Goal: Task Accomplishment & Management: Complete application form

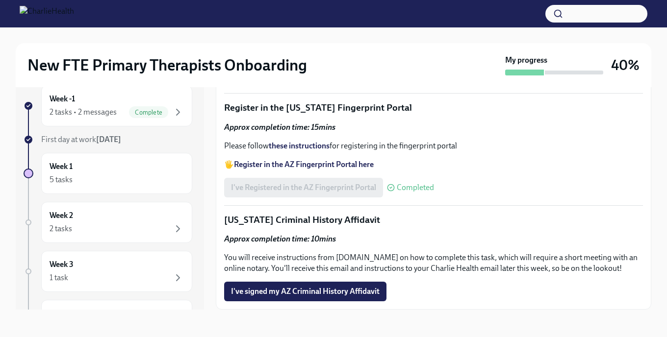
scroll to position [1263, 0]
click at [303, 167] on strong "Register in the AZ Fingerprint Portal here" at bounding box center [304, 164] width 140 height 9
click at [312, 139] on div "Approx completion time: 15mins Please follow these instructions for registering…" at bounding box center [433, 146] width 419 height 48
click at [312, 145] on strong "these instructions" at bounding box center [299, 145] width 61 height 9
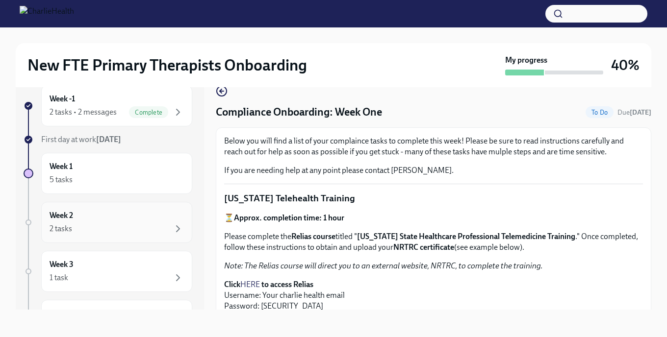
scroll to position [0, 0]
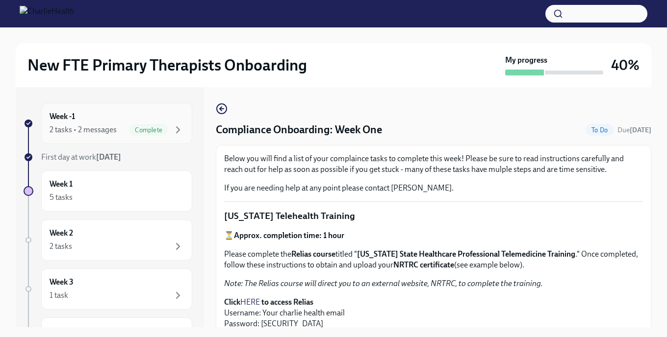
click at [95, 141] on div "Week -1 2 tasks • 2 messages Complete" at bounding box center [116, 123] width 151 height 41
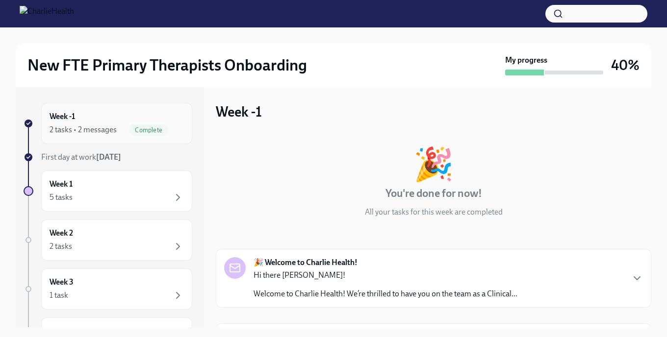
click at [98, 134] on div "2 tasks • 2 messages" at bounding box center [83, 130] width 67 height 11
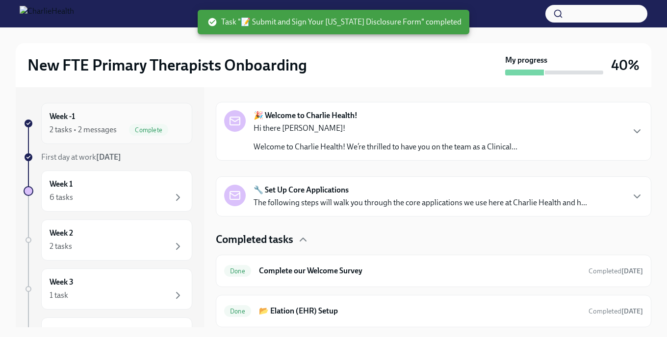
click at [108, 133] on div "2 tasks • 2 messages" at bounding box center [83, 130] width 67 height 11
click at [115, 184] on div "Week 1 6 tasks" at bounding box center [117, 191] width 134 height 25
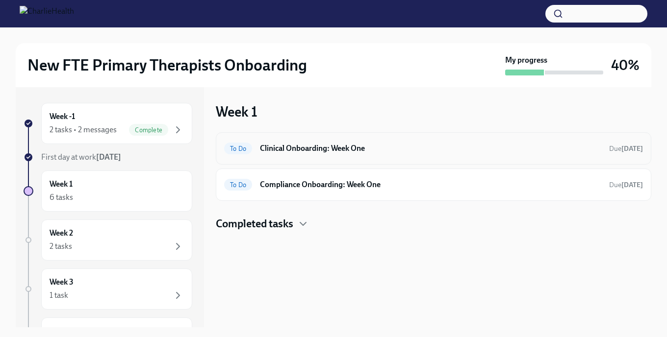
click at [304, 148] on h6 "Clinical Onboarding: Week One" at bounding box center [430, 148] width 341 height 11
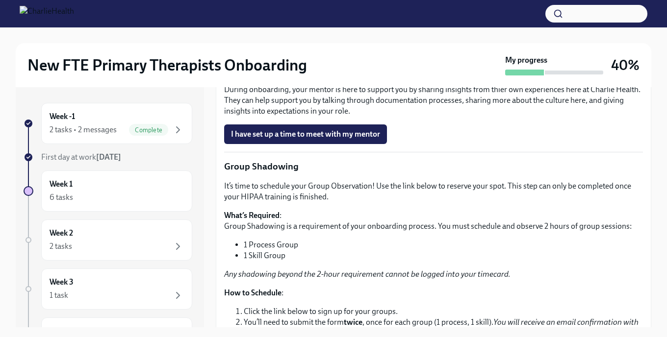
scroll to position [921, 0]
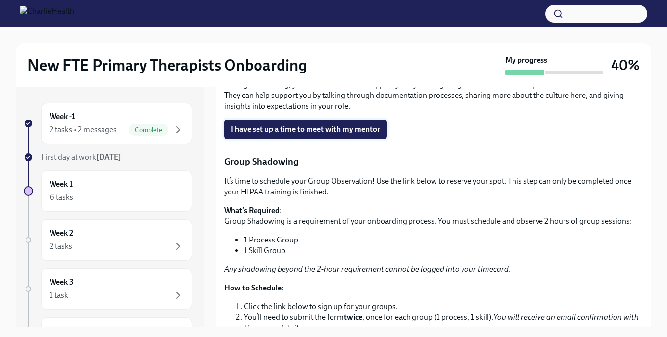
click at [326, 139] on button "I have set up a time to meet with my mentor" at bounding box center [305, 130] width 163 height 20
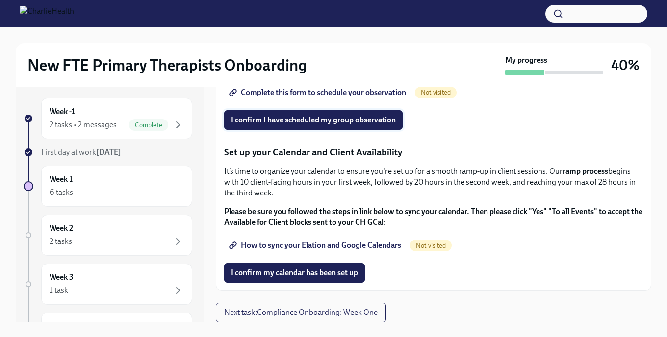
scroll to position [1254, 0]
click at [372, 69] on span "Not visited" at bounding box center [378, 64] width 42 height 7
click at [313, 70] on span "Group Observation Instructions" at bounding box center [290, 65] width 118 height 10
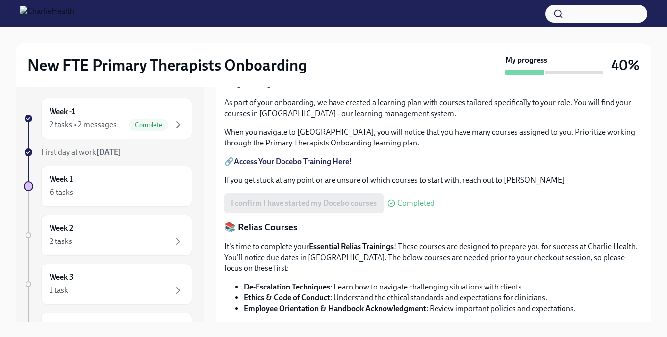
scroll to position [311, 0]
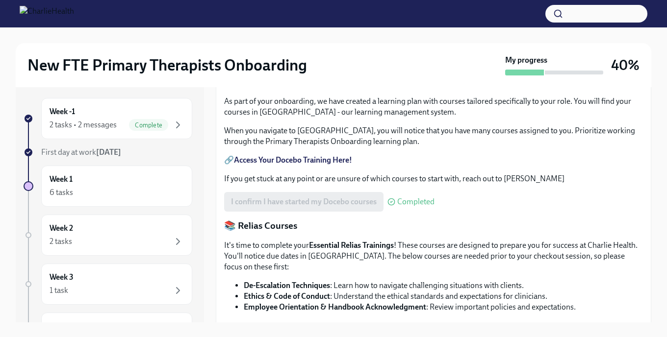
click at [383, 36] on span "230_4_29259_1755601723_HIPAA for Covered Entities.pdf" at bounding box center [337, 31] width 212 height 10
click at [0, 0] on input "230_4_29259_1755601723_HIPAA for Covered Entities.pdf" at bounding box center [0, 0] width 0 height 0
click at [271, 14] on p "🔗 HIPAA for Covered Entities" at bounding box center [433, 8] width 419 height 11
click at [231, 35] on icon at bounding box center [233, 31] width 8 height 8
click at [0, 0] on input "230_4_29259_1755601723_HIPAA for Covered Entities.pdf" at bounding box center [0, 0] width 0 height 0
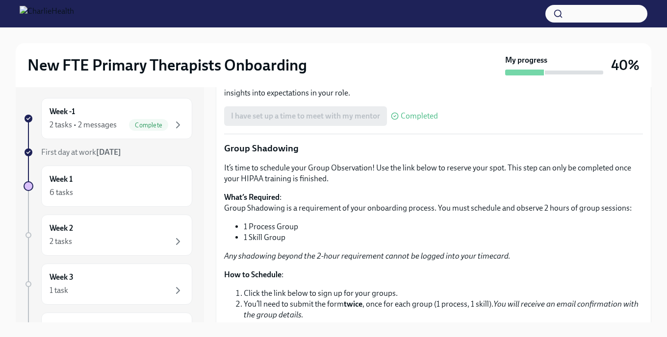
scroll to position [937, 0]
